Goal: Task Accomplishment & Management: Manage account settings

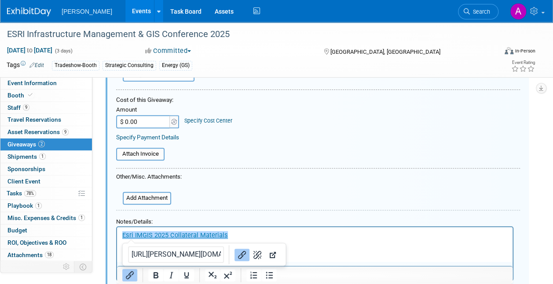
click at [246, 234] on p "﻿Esri IMGIS 2025 Collateral Materials" at bounding box center [315, 234] width 386 height 9
click at [318, 239] on html "Esri IMGIS 2025 Collateral Materials ﻿" at bounding box center [315, 232] width 396 height 13
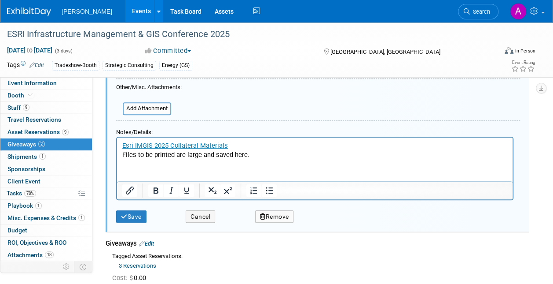
scroll to position [233, 0]
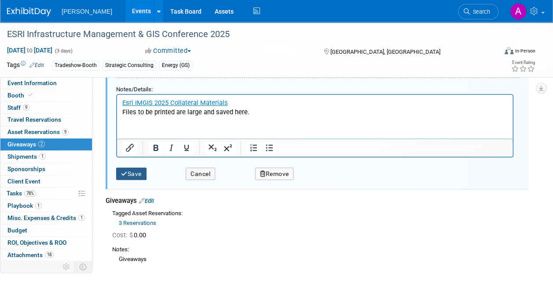
click at [125, 173] on icon "submit" at bounding box center [124, 174] width 7 height 6
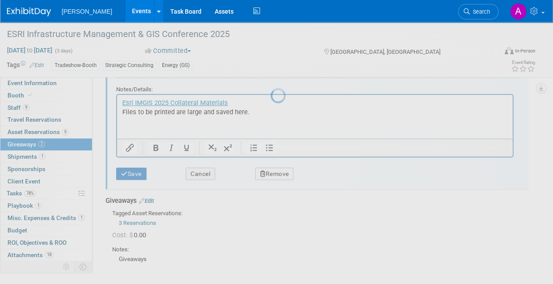
click at [275, 214] on div at bounding box center [277, 142] width 12 height 284
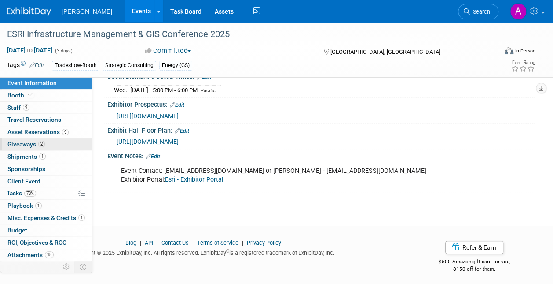
click at [31, 140] on span "Giveaways 2" at bounding box center [25, 143] width 37 height 7
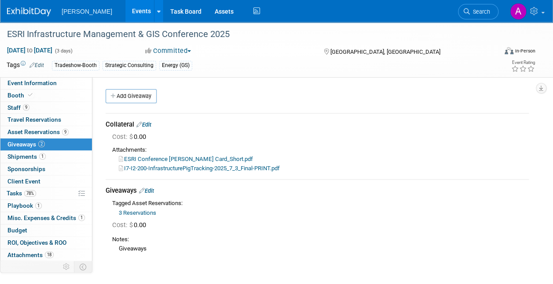
click at [147, 121] on div "Collateral Edit" at bounding box center [317, 124] width 423 height 9
click at [151, 125] on link "Edit" at bounding box center [143, 124] width 15 height 7
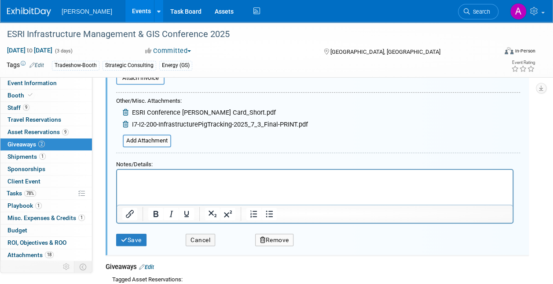
scroll to position [145, 0]
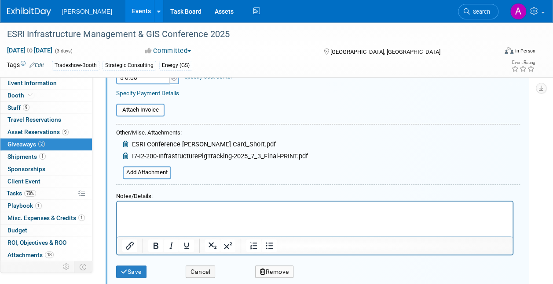
click at [126, 144] on icon at bounding box center [126, 144] width 7 height 7
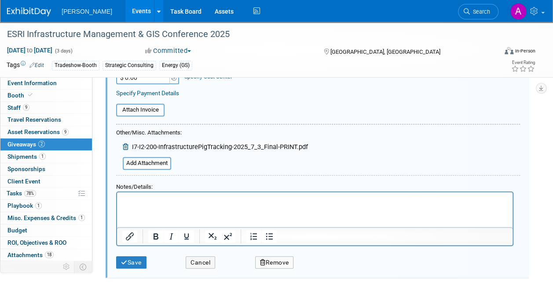
click at [126, 144] on icon at bounding box center [126, 147] width 7 height 7
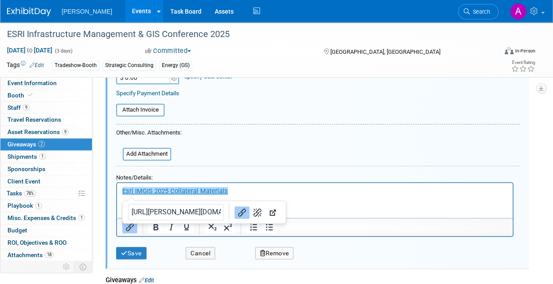
click at [245, 187] on p "﻿Esri IMGIS 2025 Collateral Materials" at bounding box center [315, 190] width 386 height 9
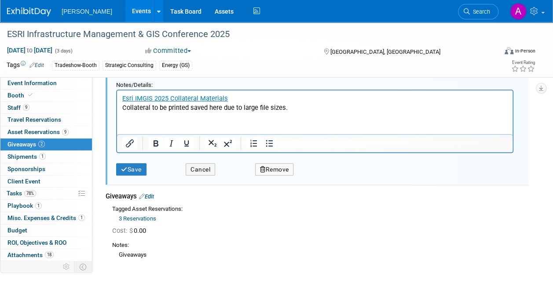
scroll to position [264, 0]
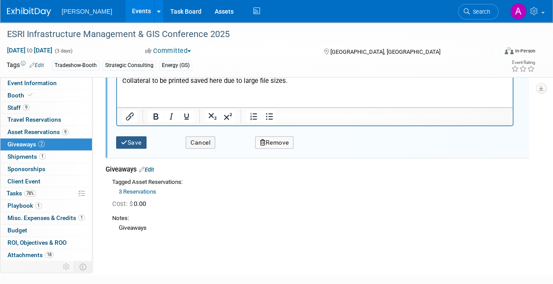
click at [123, 140] on icon "submit" at bounding box center [124, 143] width 7 height 6
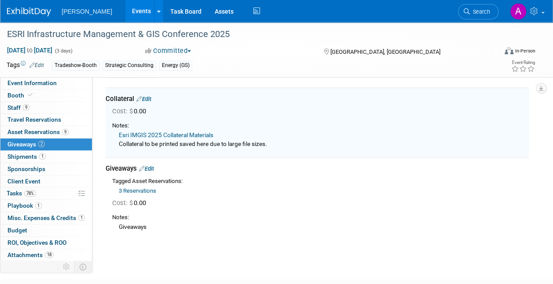
scroll to position [13, 0]
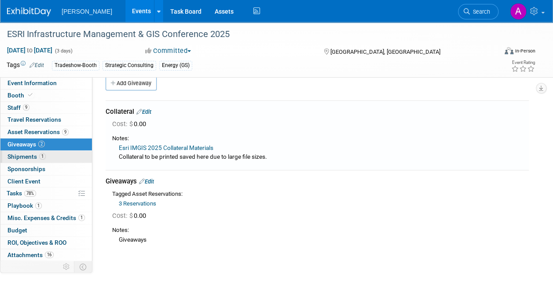
click at [26, 157] on span "Shipments 1" at bounding box center [26, 156] width 38 height 7
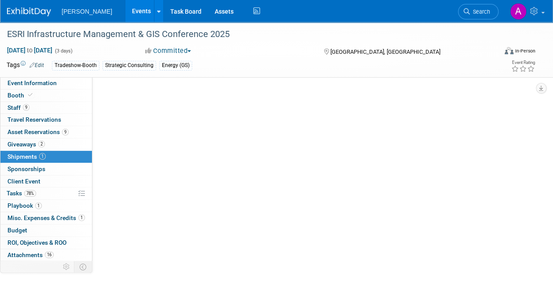
scroll to position [0, 0]
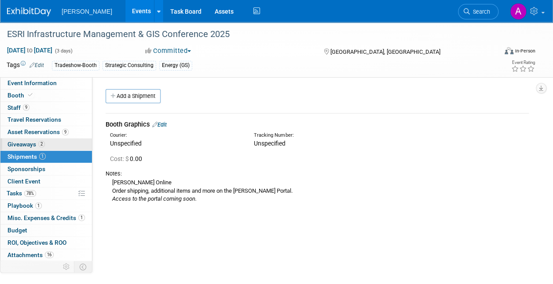
click at [28, 140] on span "Giveaways 2" at bounding box center [25, 143] width 37 height 7
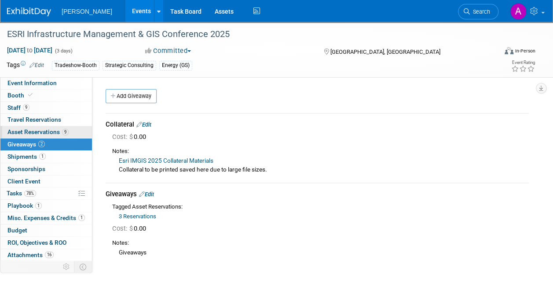
click at [28, 133] on span "Asset Reservations 9" at bounding box center [37, 131] width 61 height 7
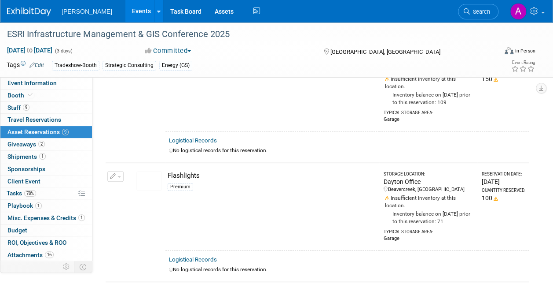
scroll to position [308, 0]
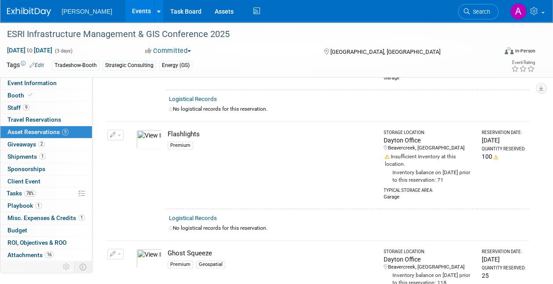
click at [118, 134] on span "button" at bounding box center [120, 135] width 4 height 2
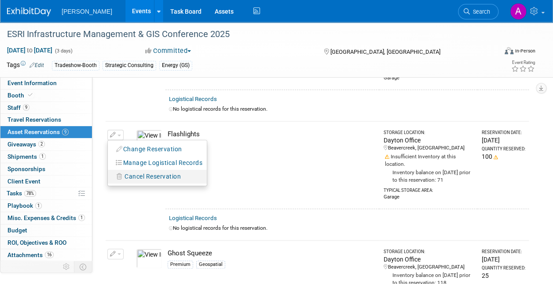
click at [150, 173] on span "Cancel Reservation" at bounding box center [153, 176] width 56 height 7
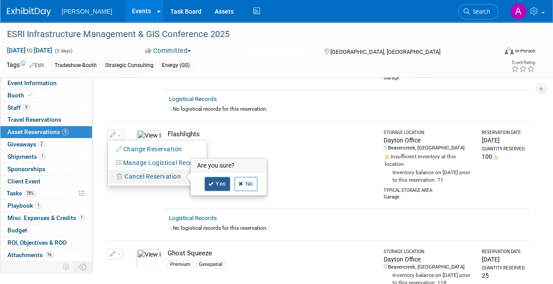
click at [221, 178] on link "Yes" at bounding box center [218, 184] width 26 height 14
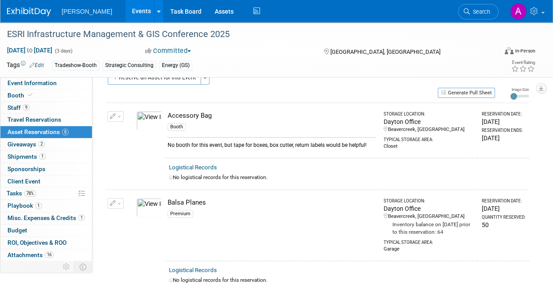
scroll to position [0, 0]
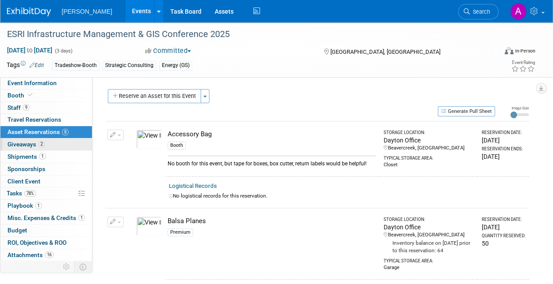
click at [24, 143] on span "Giveaways 2" at bounding box center [25, 143] width 37 height 7
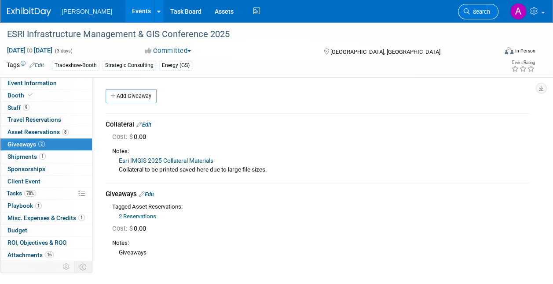
click at [475, 9] on span "Search" at bounding box center [480, 11] width 20 height 7
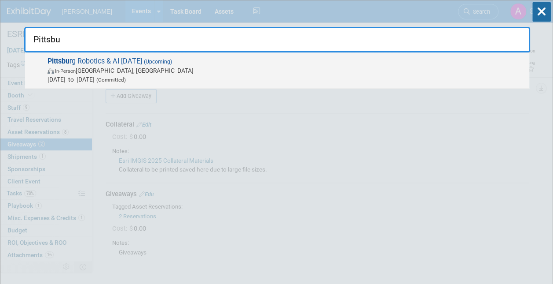
type input "Pittsbu"
click at [99, 59] on span "Pittsbu rg Robotics & AI Discovery Day (Upcoming) In-Person Pittsburgh, PA Nov …" at bounding box center [285, 70] width 480 height 27
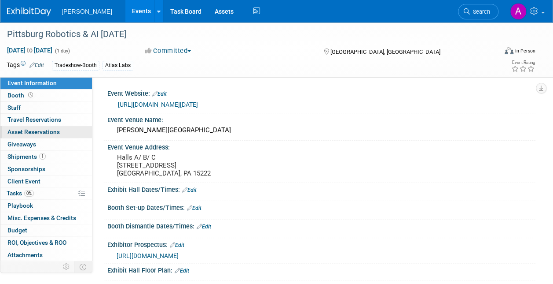
click at [26, 127] on link "0 Asset Reservations 0" at bounding box center [46, 132] width 92 height 12
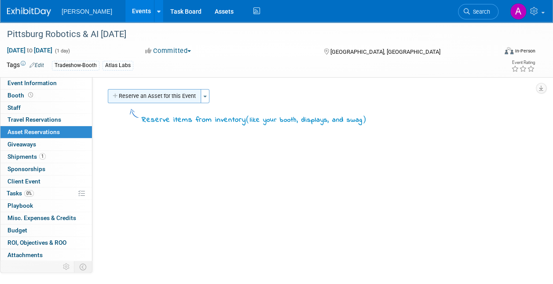
click at [148, 96] on button "Reserve an Asset for this Event" at bounding box center [154, 96] width 93 height 14
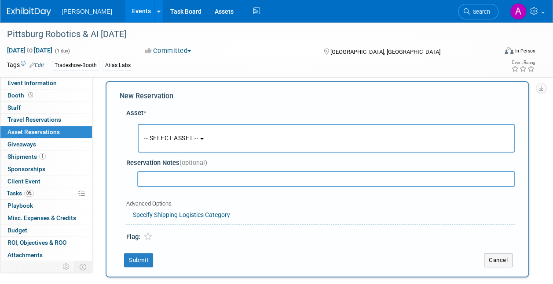
scroll to position [8, 0]
click at [187, 133] on button "-- SELECT ASSET --" at bounding box center [326, 137] width 377 height 29
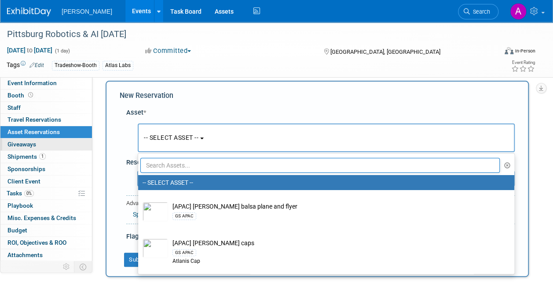
click at [22, 142] on span "Giveaways 0" at bounding box center [21, 143] width 29 height 7
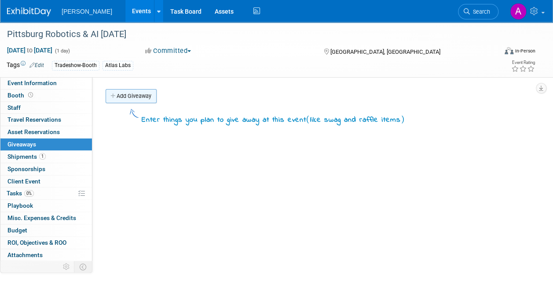
click at [129, 91] on link "Add Giveaway" at bounding box center [131, 96] width 51 height 14
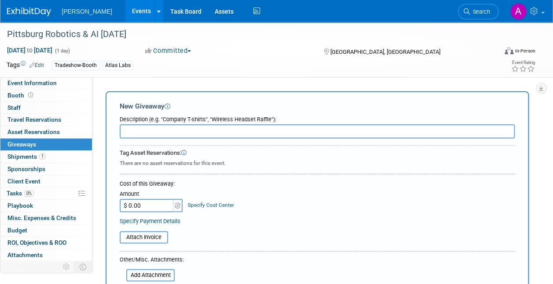
click at [153, 130] on input "text" at bounding box center [317, 131] width 395 height 14
click at [153, 130] on input "10 x 10" at bounding box center [317, 131] width 395 height 14
type input "1"
click at [36, 130] on span "Asset Reservations 0" at bounding box center [33, 131] width 52 height 7
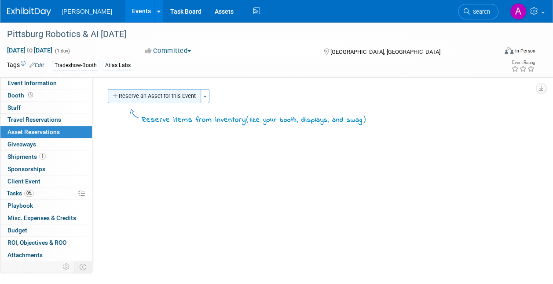
click at [144, 93] on button "Reserve an Asset for this Event" at bounding box center [154, 96] width 93 height 14
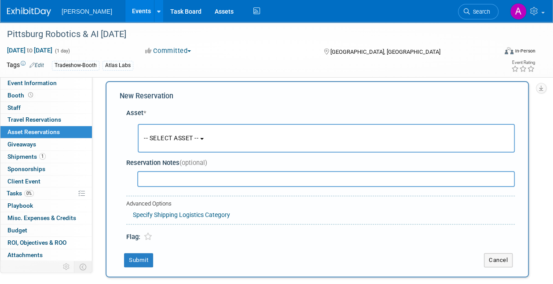
scroll to position [8, 0]
click at [193, 134] on span "-- SELECT ASSET --" at bounding box center [171, 137] width 55 height 7
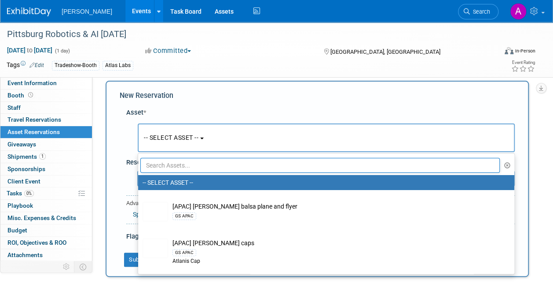
click at [166, 161] on input "text" at bounding box center [320, 165] width 360 height 15
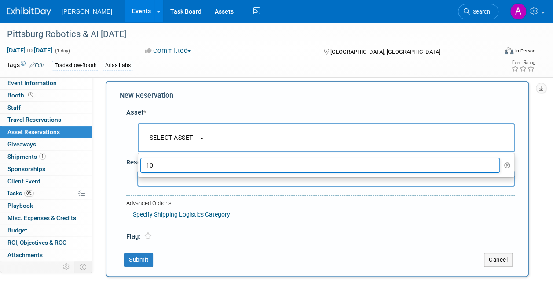
type input "1"
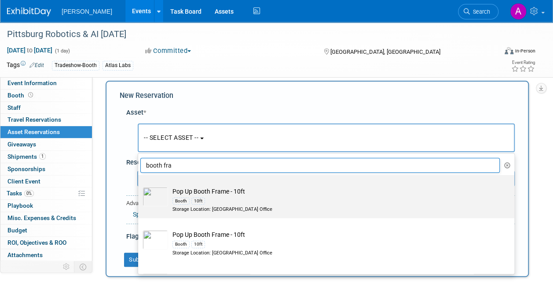
type input "booth fra"
click at [209, 190] on td "Pop Up Booth Frame - 10ft Booth 10ft Storage Location: [GEOGRAPHIC_DATA] Office" at bounding box center [332, 200] width 329 height 26
click at [140, 185] on input "Pop Up Booth Frame - 10ft Booth 10ft Storage Location: [GEOGRAPHIC_DATA] Office" at bounding box center [137, 183] width 6 height 6
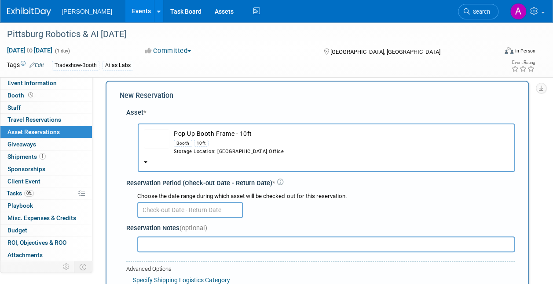
click at [182, 208] on input "text" at bounding box center [190, 210] width 106 height 16
click at [336, 185] on div "Reservation Period (Check-out Date - Return Date) *" at bounding box center [320, 182] width 389 height 9
click at [147, 161] on button "Pop Up Booth Frame - 10ft Booth 10ft Storage Location: [GEOGRAPHIC_DATA] Office" at bounding box center [326, 147] width 377 height 48
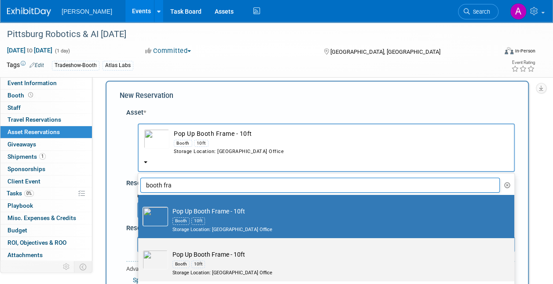
click at [218, 255] on td "Pop Up Booth Frame - 10ft Booth 10ft Storage Location: [GEOGRAPHIC_DATA] Office" at bounding box center [332, 263] width 329 height 26
click at [140, 248] on input "Pop Up Booth Frame - 10ft Booth 10ft Storage Location: [GEOGRAPHIC_DATA] Office" at bounding box center [137, 246] width 6 height 6
select select "10726145"
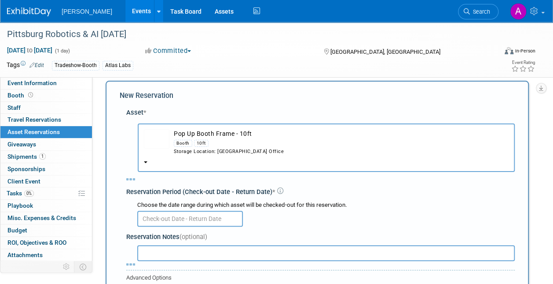
select select "10"
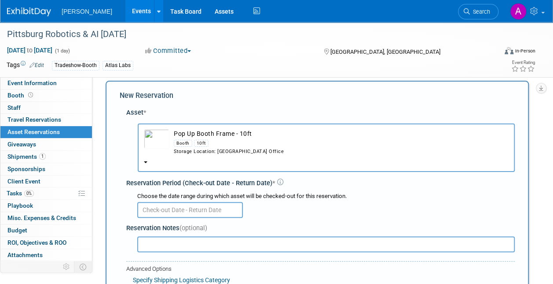
click at [187, 211] on input "text" at bounding box center [190, 210] width 106 height 16
click at [30, 155] on span "Shipments 1" at bounding box center [26, 156] width 38 height 7
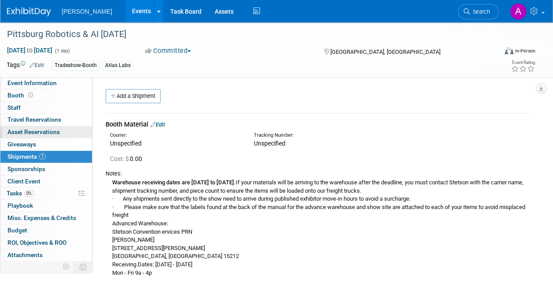
click at [39, 127] on link "0 Asset Reservations 0" at bounding box center [46, 132] width 92 height 12
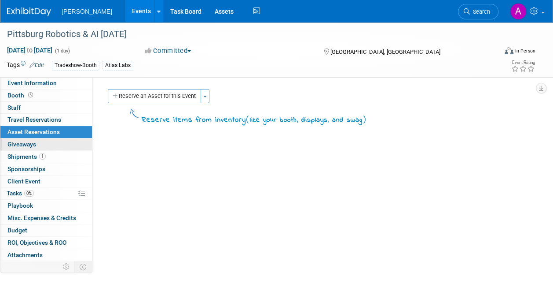
click at [31, 140] on span "Giveaways 0" at bounding box center [21, 143] width 29 height 7
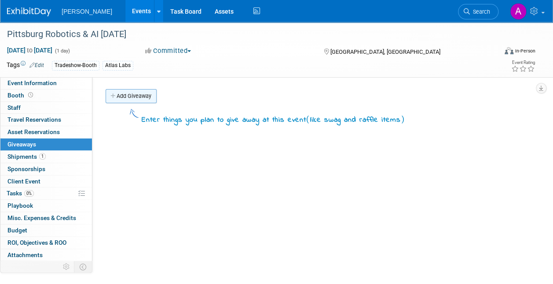
click at [127, 94] on link "Add Giveaway" at bounding box center [131, 96] width 51 height 14
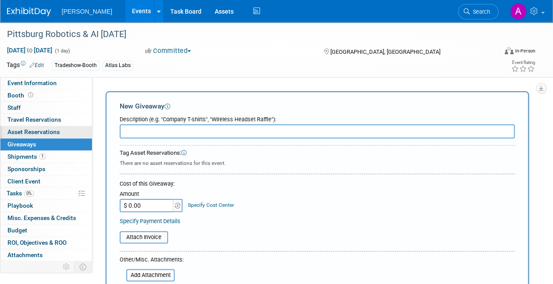
click at [34, 132] on span "Asset Reservations 0" at bounding box center [33, 131] width 52 height 7
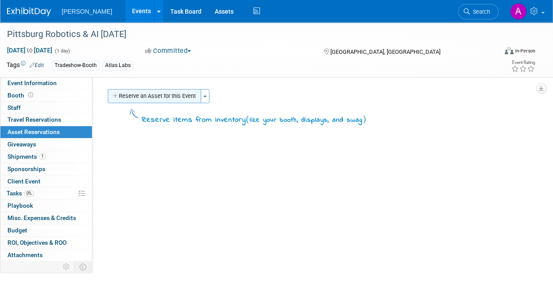
click at [141, 94] on button "Reserve an Asset for this Event" at bounding box center [154, 96] width 93 height 14
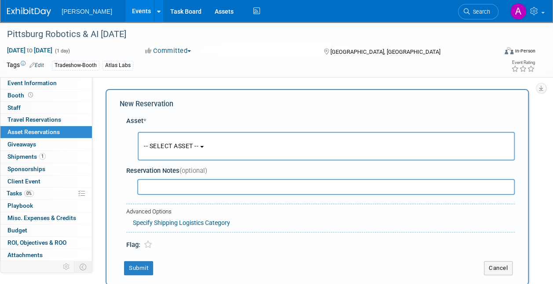
scroll to position [8, 0]
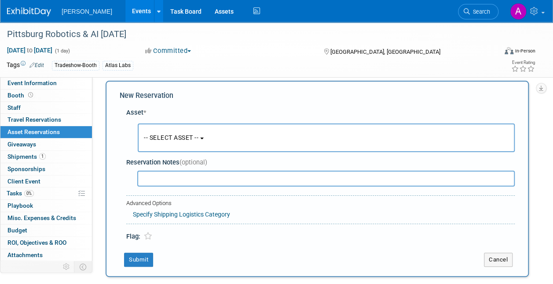
click at [195, 135] on span "-- SELECT ASSET --" at bounding box center [171, 137] width 55 height 7
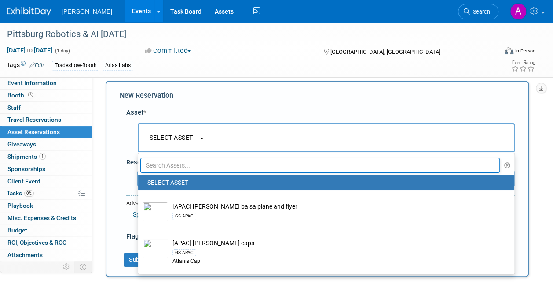
click at [195, 135] on span "-- SELECT ASSET --" at bounding box center [171, 137] width 55 height 7
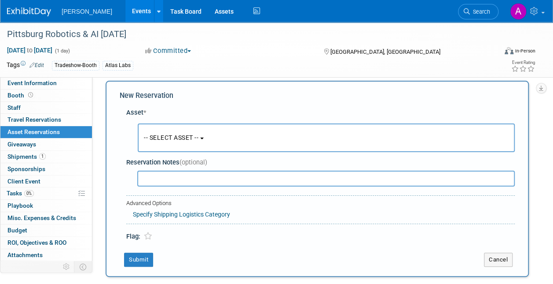
click at [195, 135] on span "-- SELECT ASSET --" at bounding box center [171, 137] width 55 height 7
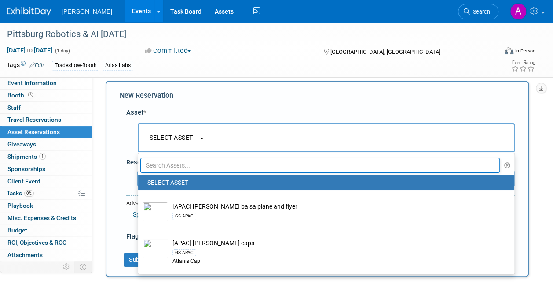
click at [152, 165] on input "text" at bounding box center [320, 165] width 360 height 15
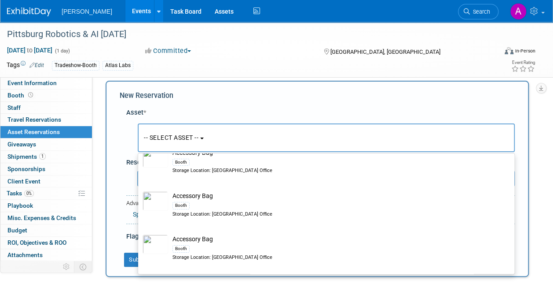
scroll to position [0, 0]
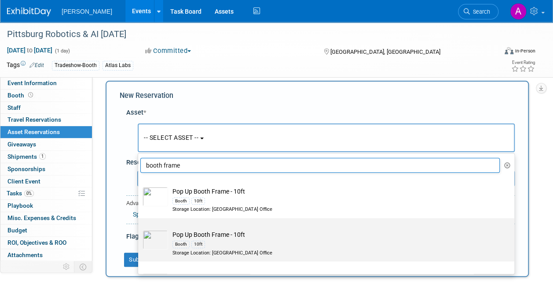
type input "booth frame"
click at [214, 246] on div "Booth 10ft" at bounding box center [335, 244] width 324 height 10
click at [140, 228] on input "Pop Up Booth Frame - 10ft Booth 10ft Storage Location: [GEOGRAPHIC_DATA] Office" at bounding box center [137, 226] width 6 height 6
select select "10726145"
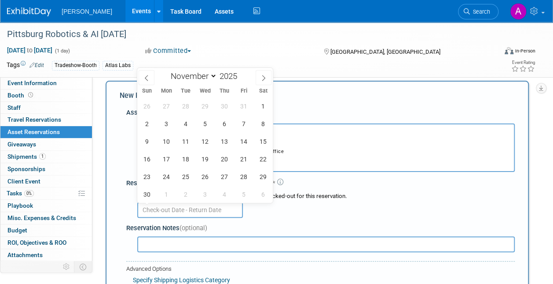
click at [180, 209] on input "text" at bounding box center [190, 210] width 106 height 16
click at [146, 75] on icon at bounding box center [147, 78] width 6 height 6
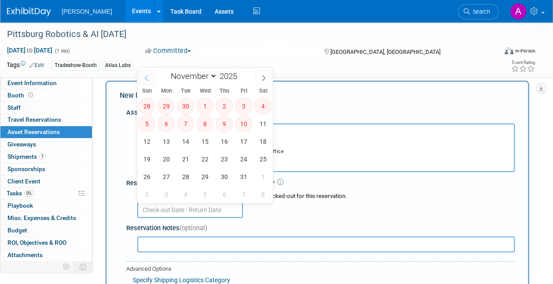
select select "9"
click at [167, 156] on span "20" at bounding box center [166, 158] width 17 height 17
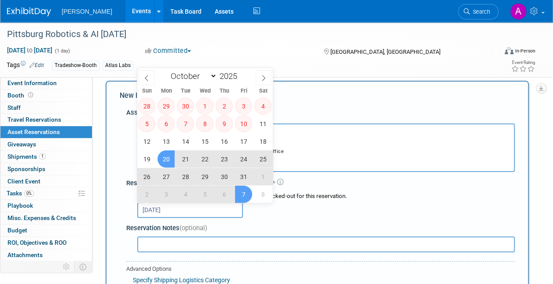
click at [246, 191] on span "7" at bounding box center [243, 193] width 17 height 17
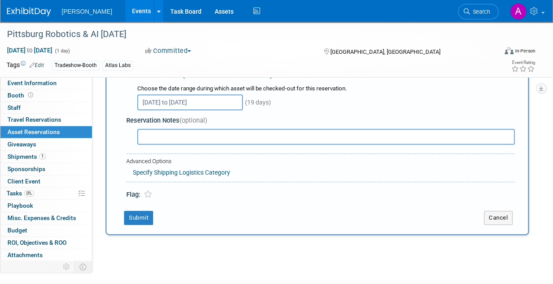
scroll to position [96, 0]
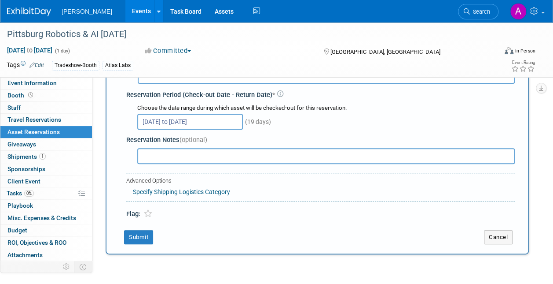
click at [225, 121] on input "[DATE] to [DATE]" at bounding box center [190, 122] width 106 height 16
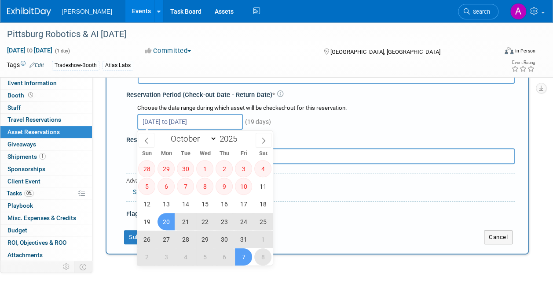
click at [261, 253] on span "8" at bounding box center [262, 256] width 17 height 17
type input "[DATE]"
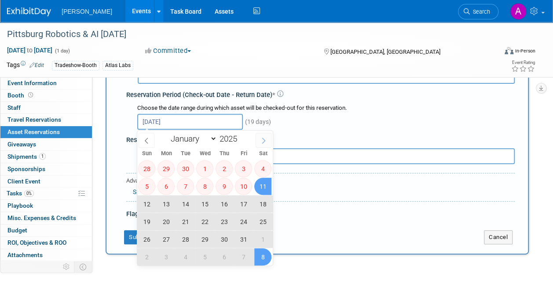
click at [266, 140] on icon at bounding box center [264, 140] width 6 height 6
select select "10"
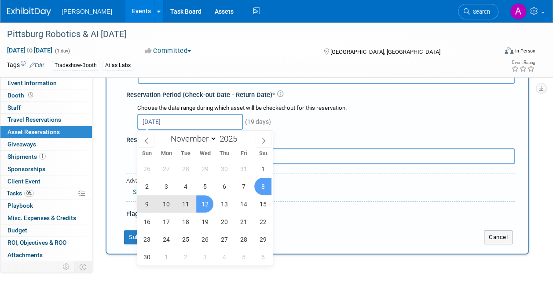
click at [209, 203] on span "12" at bounding box center [204, 203] width 17 height 17
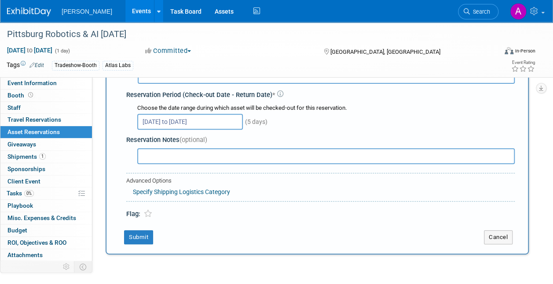
click at [170, 119] on input "[DATE] to [DATE]" at bounding box center [190, 122] width 106 height 16
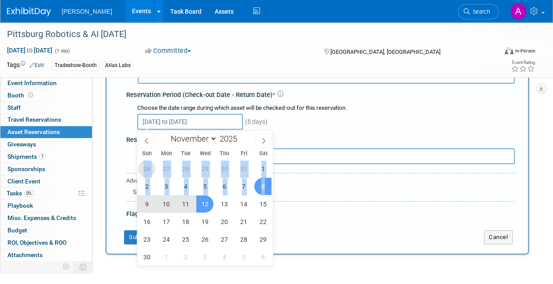
drag, startPoint x: 264, startPoint y: 184, endPoint x: 140, endPoint y: 166, distance: 125.5
click at [140, 166] on div "26 27 28 29 30 31 1 2 3 4 5 6 7 8 9 10 11 12 13 14 15 16 17 18 19 20 21 22 23 2…" at bounding box center [205, 212] width 136 height 106
drag, startPoint x: 140, startPoint y: 166, endPoint x: 207, endPoint y: 165, distance: 67.4
click at [207, 165] on span "29" at bounding box center [204, 168] width 17 height 17
type input "[DATE]"
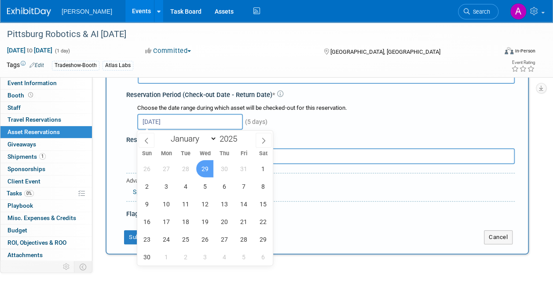
click at [195, 121] on input "[DATE]" at bounding box center [190, 122] width 106 height 16
click at [145, 140] on icon at bounding box center [147, 140] width 6 height 6
select select "9"
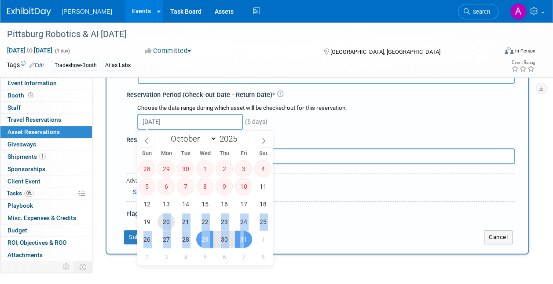
drag, startPoint x: 164, startPoint y: 219, endPoint x: 242, endPoint y: 239, distance: 80.6
click at [242, 239] on div "28 29 30 1 2 3 4 5 6 7 8 9 10 11 12 13 14 15 16 17 18 19 20 21 22 23 24 25 26 2…" at bounding box center [205, 212] width 136 height 106
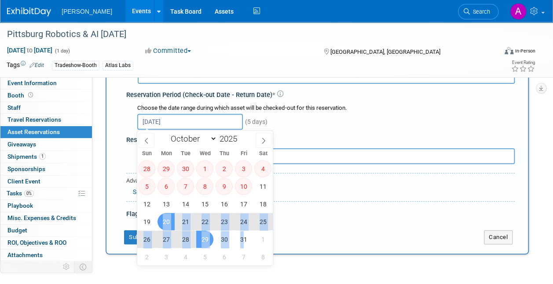
click at [165, 222] on span "20" at bounding box center [166, 221] width 17 height 17
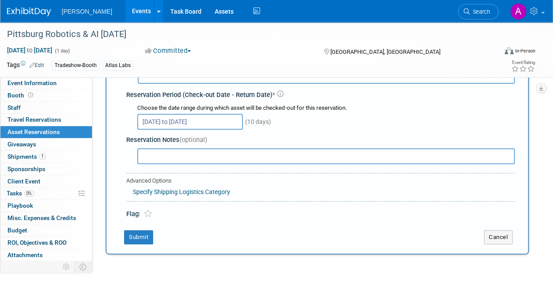
click at [201, 118] on input "[DATE] to [DATE]" at bounding box center [190, 122] width 106 height 16
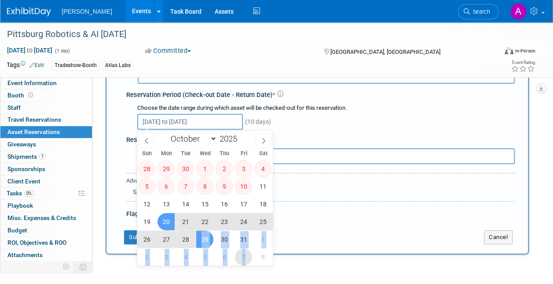
drag, startPoint x: 203, startPoint y: 240, endPoint x: 246, endPoint y: 251, distance: 45.0
click at [246, 251] on div "28 29 30 1 2 3 4 5 6 7 8 9 10 11 12 13 14 15 16 17 18 19 20 21 22 23 24 25 26 2…" at bounding box center [205, 212] width 136 height 106
click at [246, 251] on span "7" at bounding box center [243, 256] width 17 height 17
type input "[DATE]"
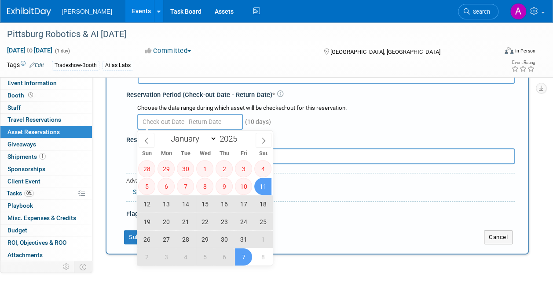
click at [300, 127] on div "(10 days)" at bounding box center [326, 120] width 378 height 17
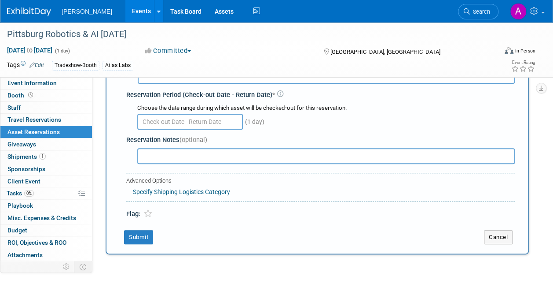
click at [170, 122] on input "text" at bounding box center [190, 122] width 106 height 16
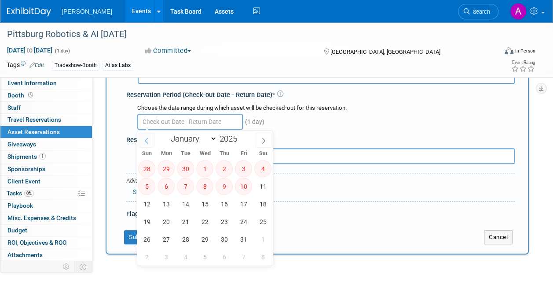
click at [149, 139] on icon at bounding box center [147, 140] width 6 height 6
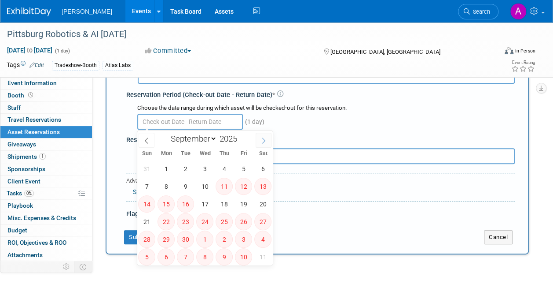
click at [262, 138] on icon at bounding box center [264, 140] width 6 height 6
select select "9"
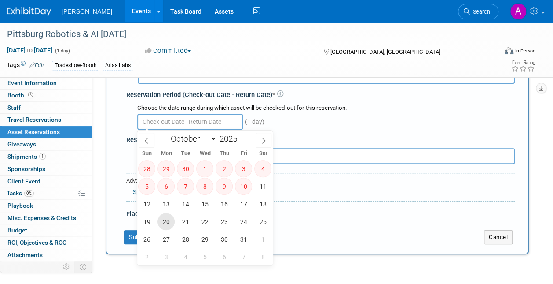
click at [169, 218] on span "20" at bounding box center [166, 221] width 17 height 17
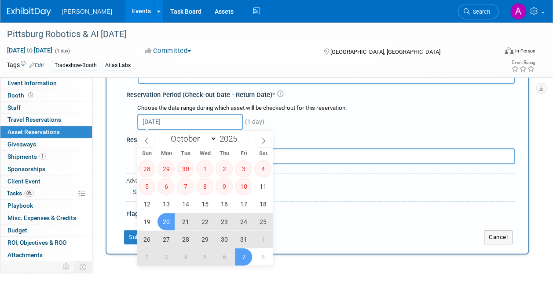
click at [243, 252] on span "7" at bounding box center [243, 256] width 17 height 17
type input "[DATE] to [DATE]"
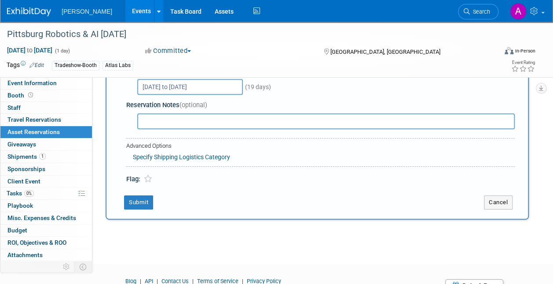
scroll to position [172, 0]
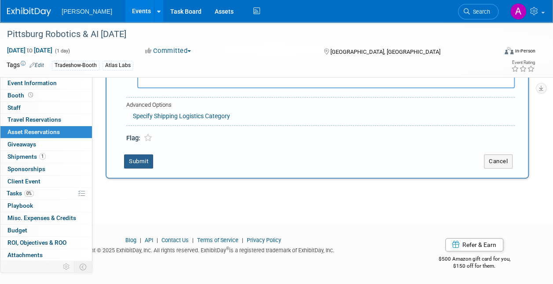
click at [142, 160] on button "Submit" at bounding box center [138, 161] width 29 height 14
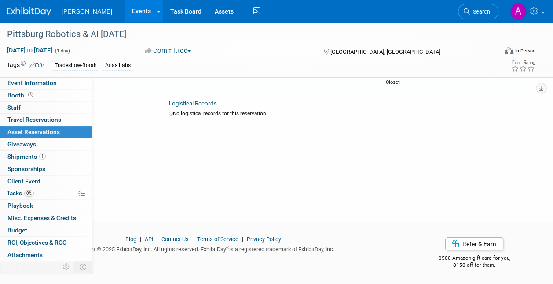
scroll to position [11, 0]
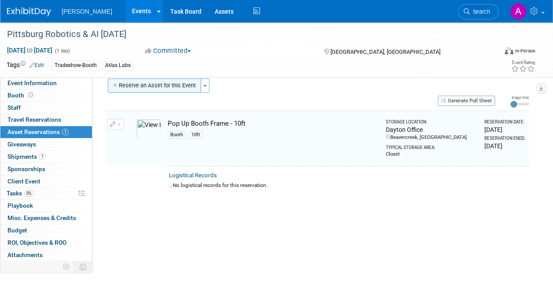
click at [147, 85] on button "Reserve an Asset for this Event" at bounding box center [154, 85] width 93 height 14
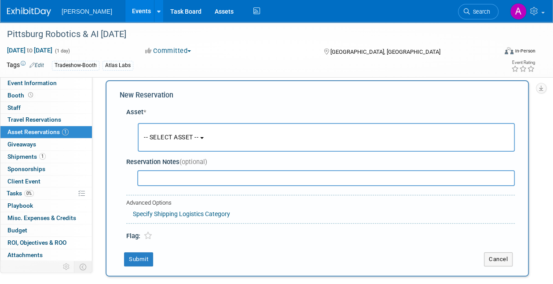
scroll to position [8, 0]
click at [162, 174] on input "text" at bounding box center [326, 178] width 378 height 16
type input "A"
click at [187, 130] on button "-- SELECT ASSET --" at bounding box center [326, 137] width 377 height 29
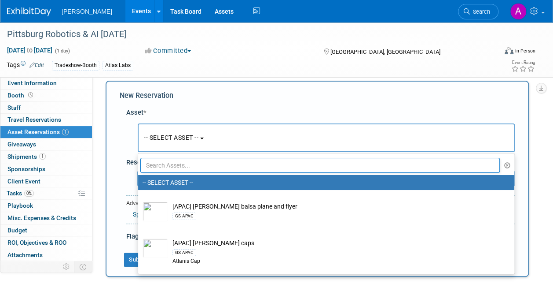
click at [160, 163] on input "text" at bounding box center [320, 165] width 360 height 15
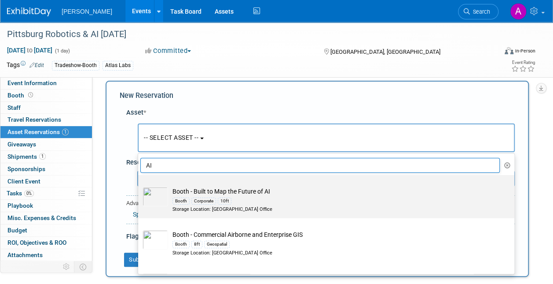
type input "AI"
click at [207, 191] on td "Booth - Built to Map the Future of [PERSON_NAME] Corporate 10ft Storage Locatio…" at bounding box center [332, 200] width 329 height 26
click at [140, 185] on input "Booth - Built to Map the Future of [PERSON_NAME] Corporate 10ft Storage Locatio…" at bounding box center [137, 183] width 6 height 6
select select "10729363"
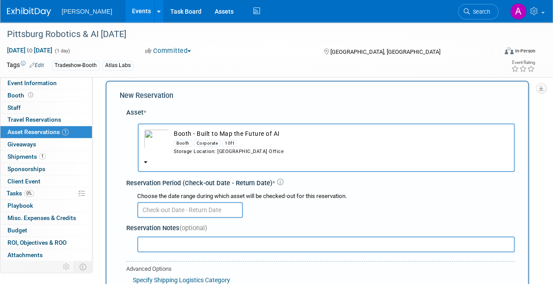
click at [176, 205] on input "text" at bounding box center [190, 210] width 106 height 16
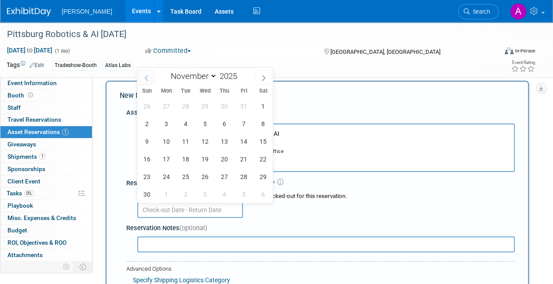
click at [146, 75] on icon at bounding box center [147, 78] width 6 height 6
select select "9"
click at [166, 159] on span "20" at bounding box center [166, 158] width 17 height 17
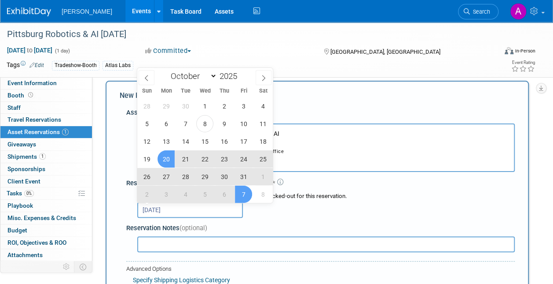
click at [244, 191] on span "7" at bounding box center [243, 193] width 17 height 17
type input "[DATE] to [DATE]"
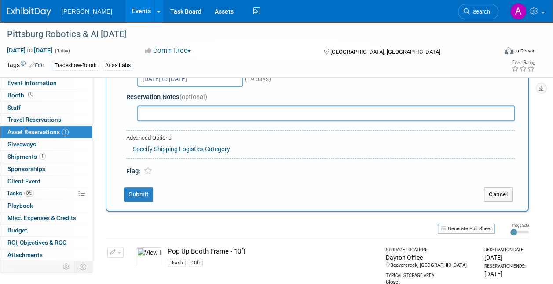
scroll to position [140, 0]
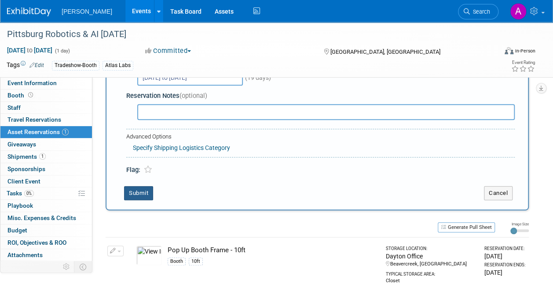
click at [136, 189] on button "Submit" at bounding box center [138, 193] width 29 height 14
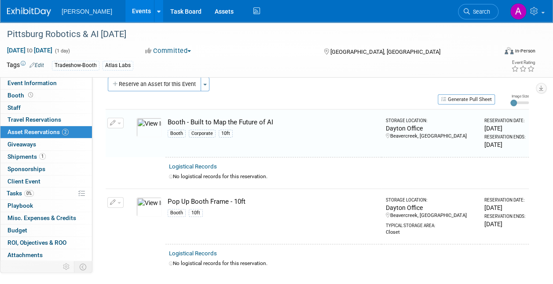
scroll to position [11, 0]
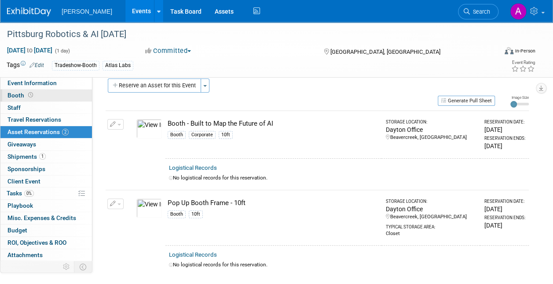
click at [17, 92] on span "Booth" at bounding box center [20, 95] width 27 height 7
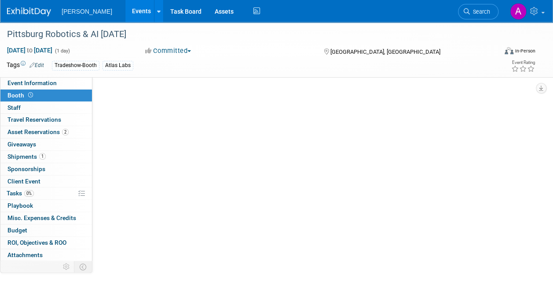
scroll to position [0, 0]
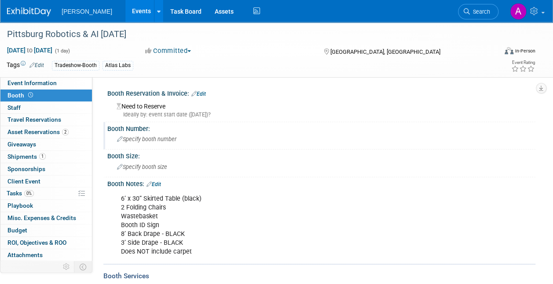
click at [148, 138] on span "Specify booth number" at bounding box center [146, 139] width 59 height 7
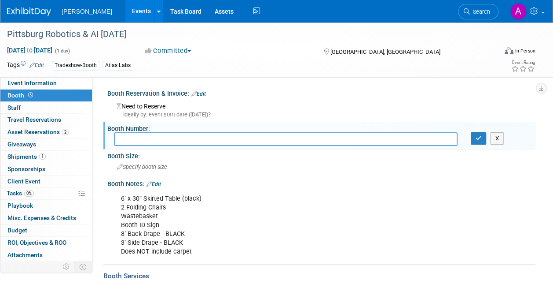
click at [135, 141] on input "text" at bounding box center [286, 139] width 344 height 14
type input "632"
click at [144, 168] on span "Specify booth size" at bounding box center [142, 166] width 50 height 7
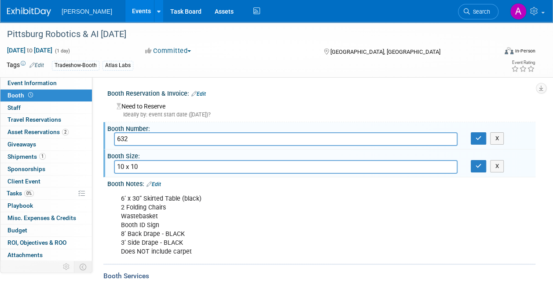
type input "10 x 10"
click at [228, 191] on div "6’ x 30” Skirted Table (black) 2 Folding Chairs Wastebasket Booth ID Sign 8’ Ba…" at bounding box center [283, 225] width 336 height 71
click at [479, 139] on icon "button" at bounding box center [479, 138] width 6 height 6
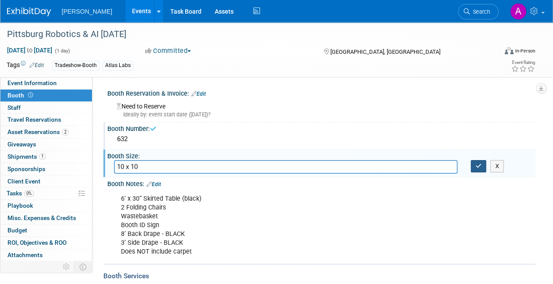
click at [477, 165] on icon "button" at bounding box center [479, 166] width 6 height 6
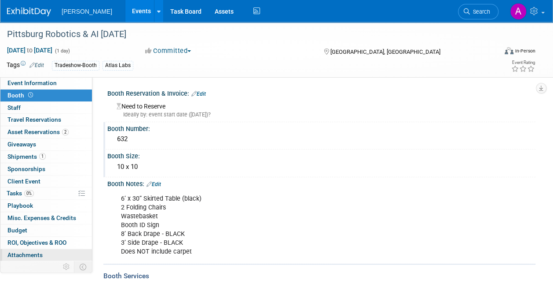
click at [36, 254] on span "Attachments 0" at bounding box center [24, 254] width 35 height 7
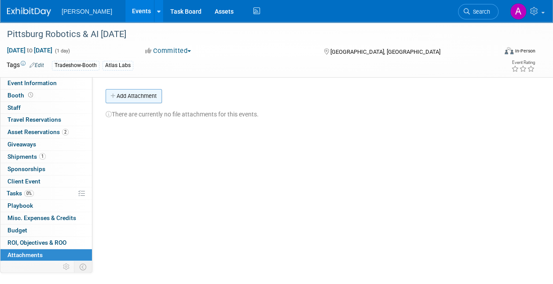
click at [130, 96] on button "Add Attachment" at bounding box center [134, 96] width 56 height 14
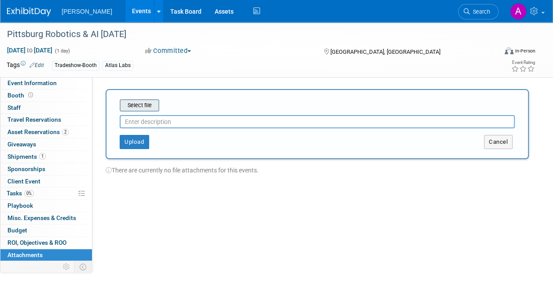
click at [145, 103] on input "file" at bounding box center [106, 105] width 105 height 11
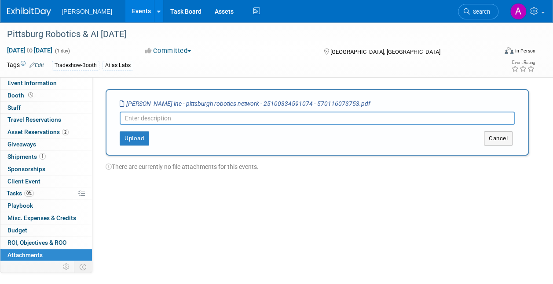
click at [140, 118] on input "text" at bounding box center [317, 117] width 395 height 13
type input "S"
type input "Certificate of Insurance"
click at [133, 133] on button "Upload" at bounding box center [134, 138] width 29 height 14
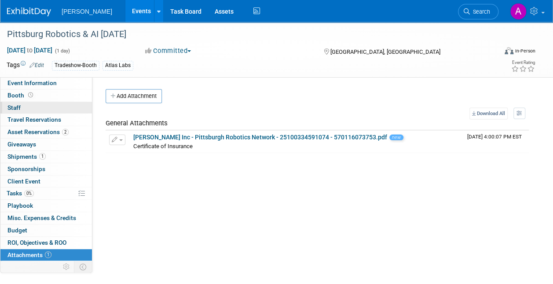
click at [14, 104] on span "Staff 0" at bounding box center [13, 107] width 13 height 7
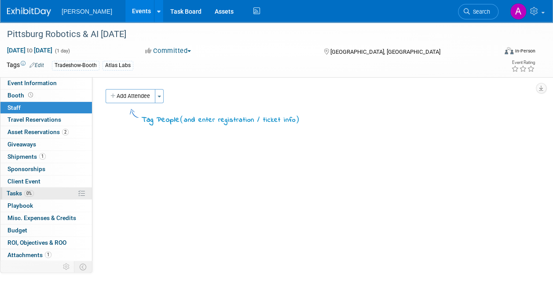
click at [17, 189] on span "Tasks 0%" at bounding box center [20, 192] width 27 height 7
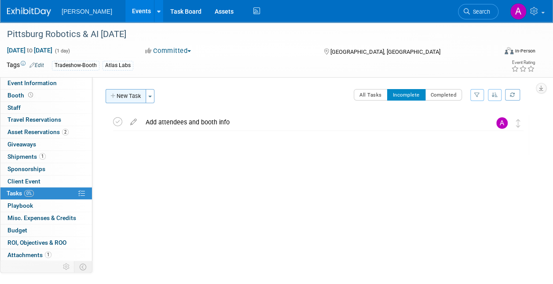
click at [129, 95] on button "New Task" at bounding box center [126, 96] width 41 height 14
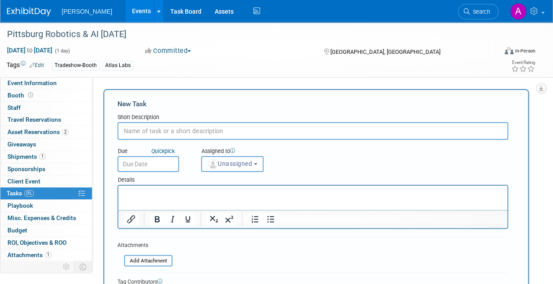
click at [134, 126] on input "text" at bounding box center [313, 131] width 391 height 18
type input "Please ship booth graphic and 10 x 10 frame"
click at [135, 161] on input "text" at bounding box center [149, 164] width 62 height 16
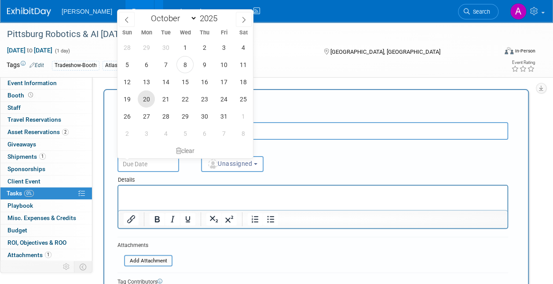
click at [142, 99] on span "20" at bounding box center [146, 98] width 17 height 17
type input "[DATE]"
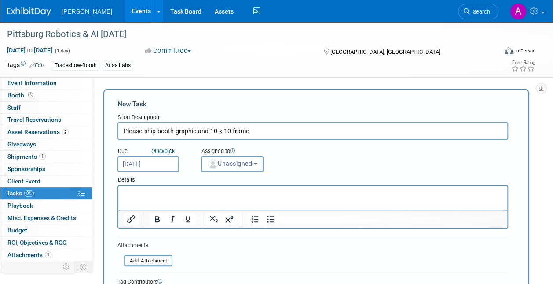
click at [249, 162] on span "Unassigned" at bounding box center [229, 163] width 45 height 7
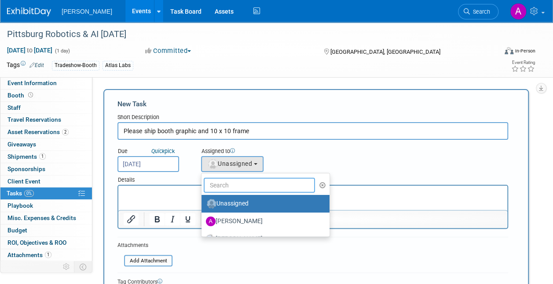
click at [230, 180] on input "text" at bounding box center [259, 184] width 111 height 15
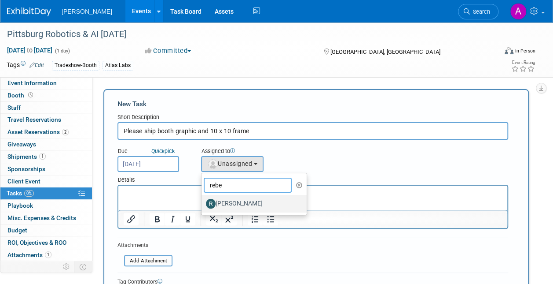
type input "rebe"
click at [238, 205] on label "[PERSON_NAME]" at bounding box center [252, 203] width 92 height 14
click at [203, 205] on input "[PERSON_NAME]" at bounding box center [200, 202] width 6 height 6
select select "844a177d-a181-44ff-a72a-5731d68e4351"
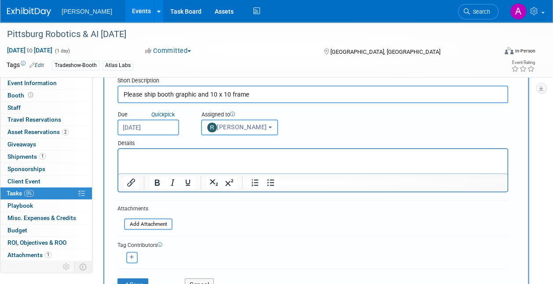
scroll to position [88, 0]
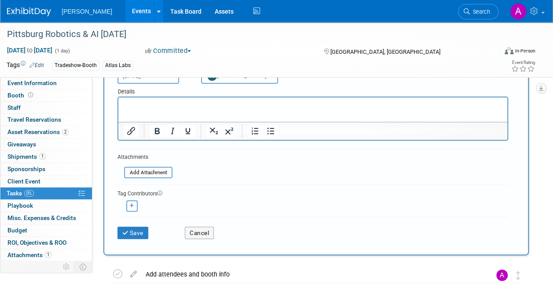
click at [133, 203] on icon "button" at bounding box center [132, 205] width 4 height 5
select select
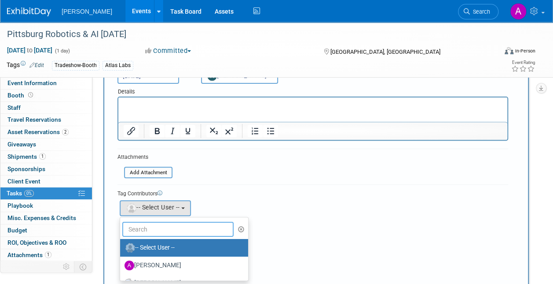
click at [151, 226] on input "text" at bounding box center [177, 228] width 111 height 15
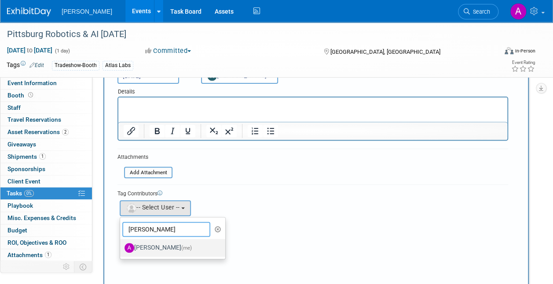
type input "[PERSON_NAME]"
click at [158, 247] on label "[PERSON_NAME] (me)" at bounding box center [171, 247] width 92 height 14
click at [122, 247] on input "[PERSON_NAME] (me)" at bounding box center [119, 246] width 6 height 6
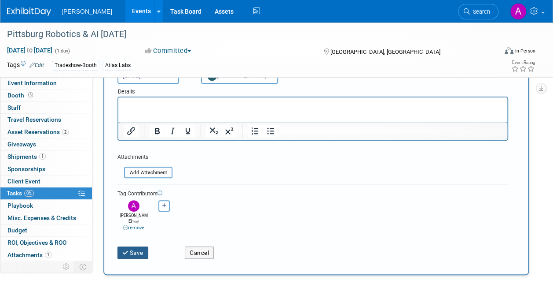
click at [130, 246] on button "Save" at bounding box center [133, 252] width 31 height 12
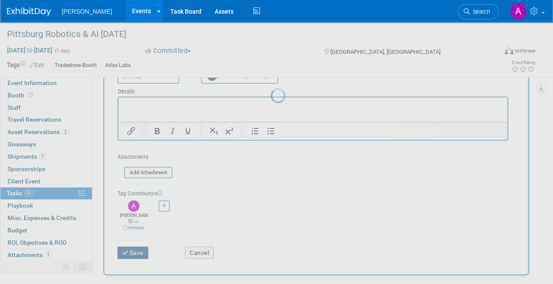
scroll to position [5, 0]
